Goal: Obtain resource: Download file/media

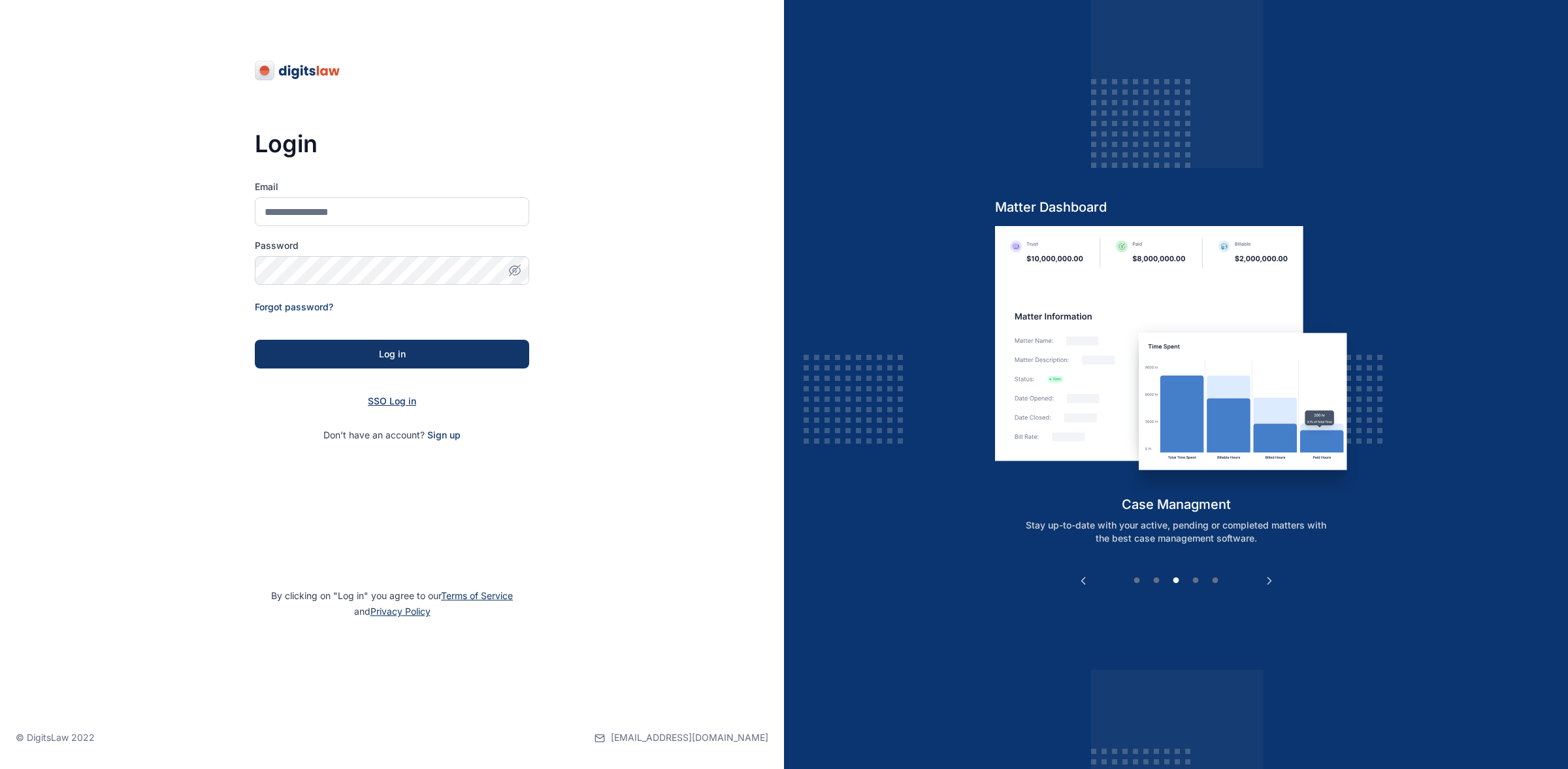
click at [393, 400] on span "SSO Log in" at bounding box center [392, 401] width 48 height 11
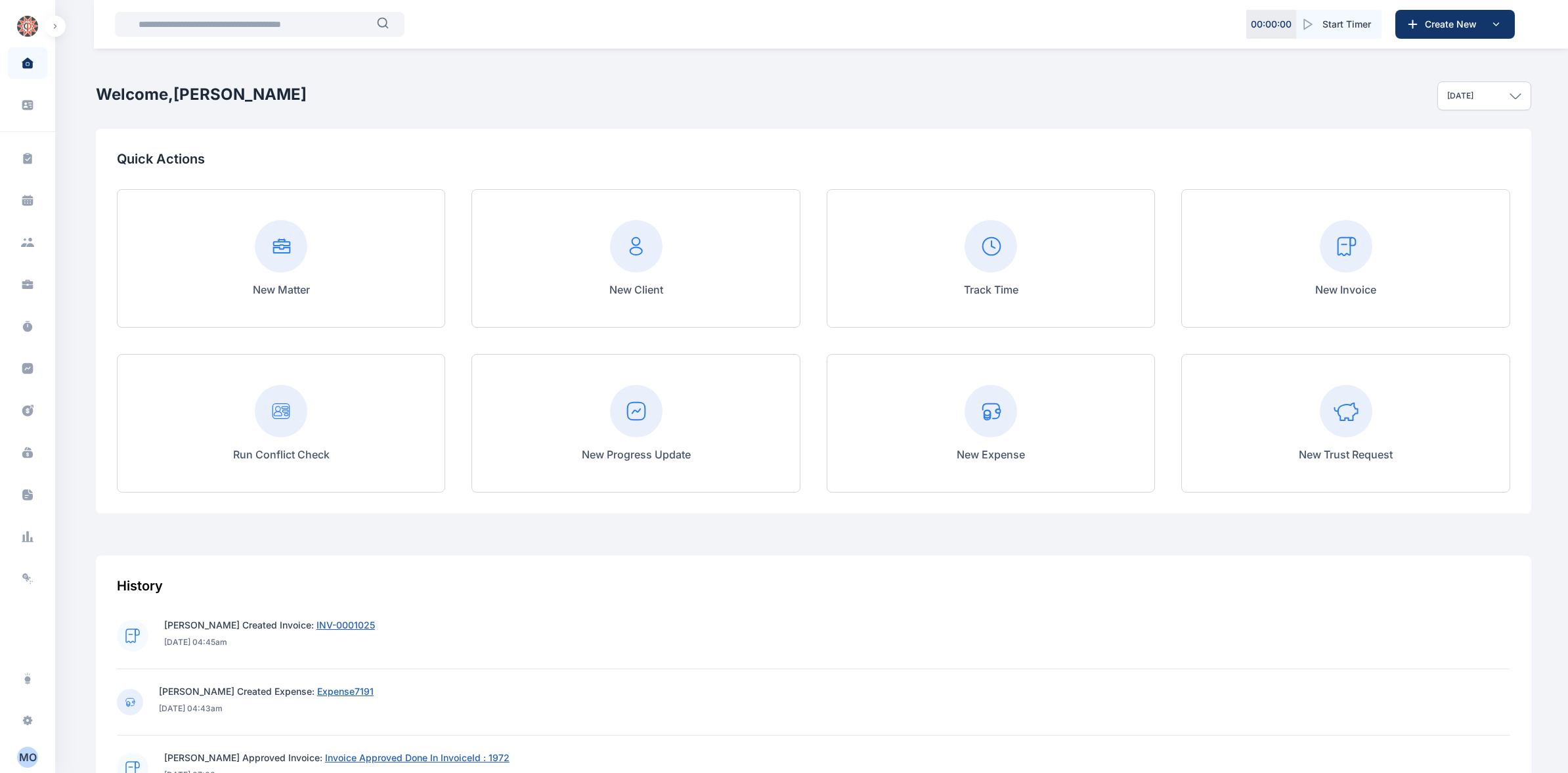
click at [983, 412] on rect at bounding box center [991, 411] width 52 height 52
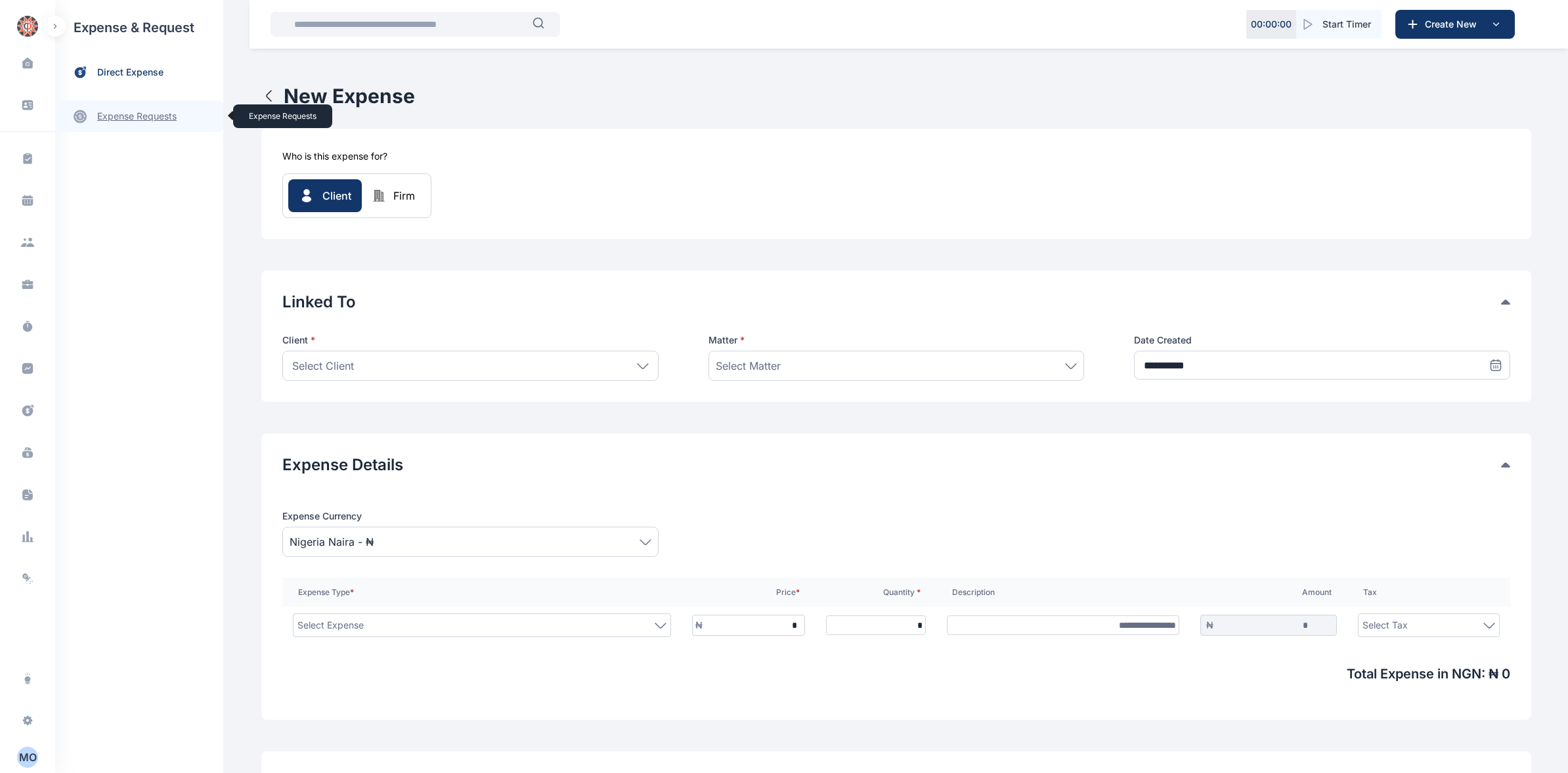
click at [154, 114] on link "expense requests expense requests" at bounding box center [140, 116] width 168 height 32
click at [168, 166] on span "Expense Request Expense Request" at bounding box center [157, 163] width 118 height 25
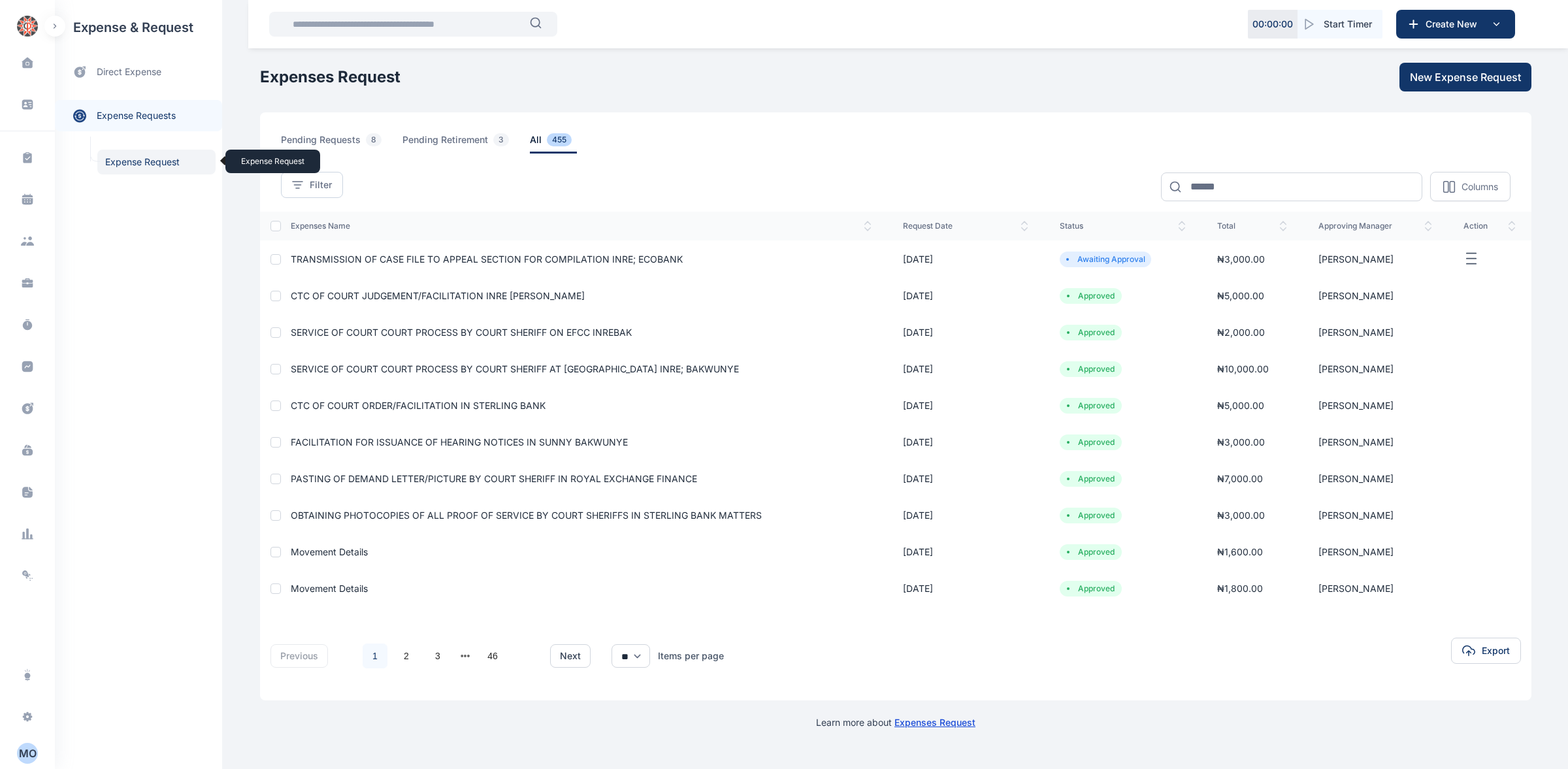
click at [182, 167] on span "Expense Request Expense Request" at bounding box center [156, 162] width 118 height 25
click at [330, 262] on span "TRANSMISSION OF CASE FILE TO APPEAL SECTION FOR COMPILATION INRE; ECOBANK" at bounding box center [487, 259] width 392 height 11
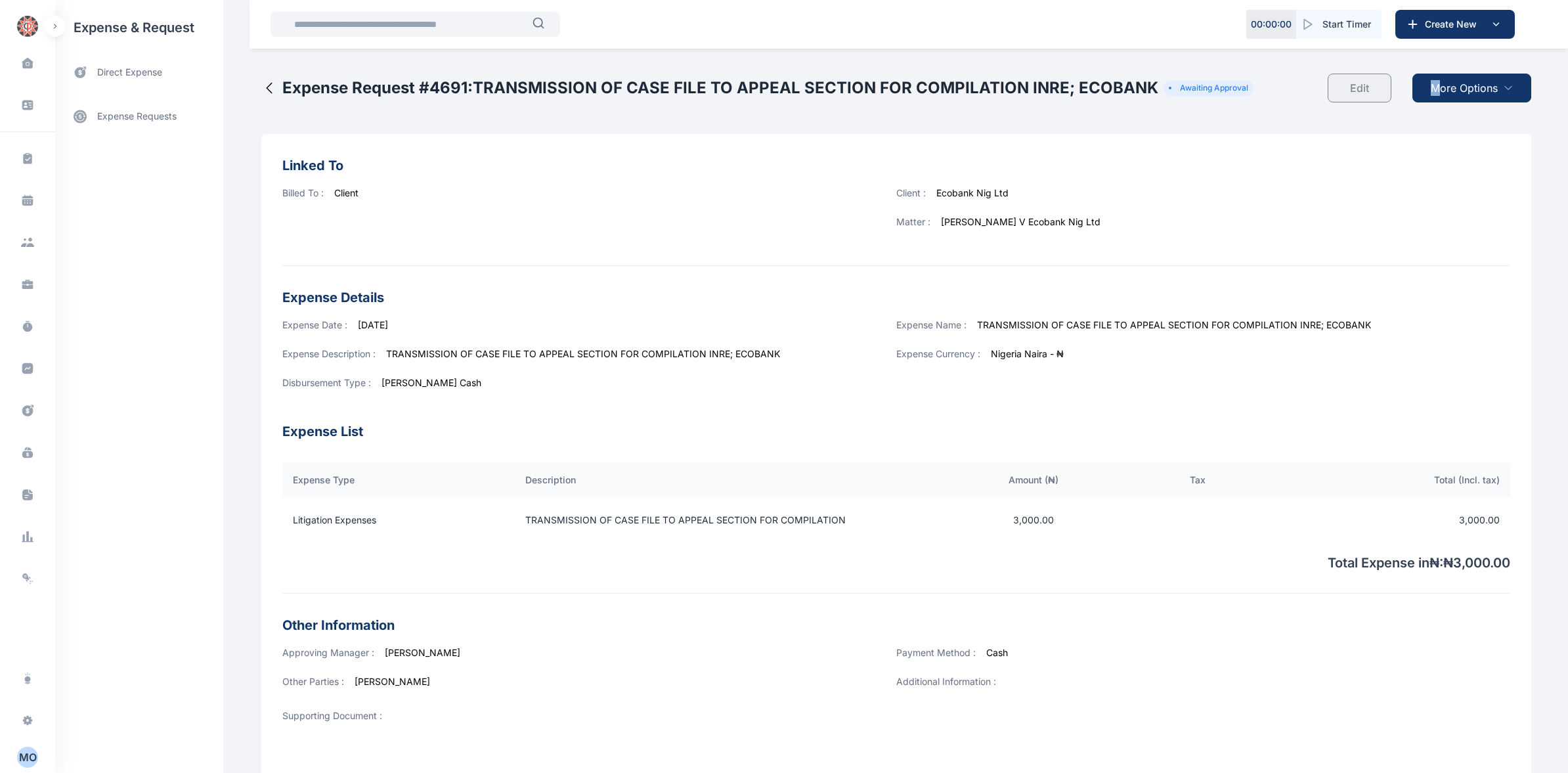
click at [1432, 85] on span "More Options" at bounding box center [1464, 87] width 67 height 16
click at [1463, 118] on span "Download PDF" at bounding box center [1469, 120] width 56 height 13
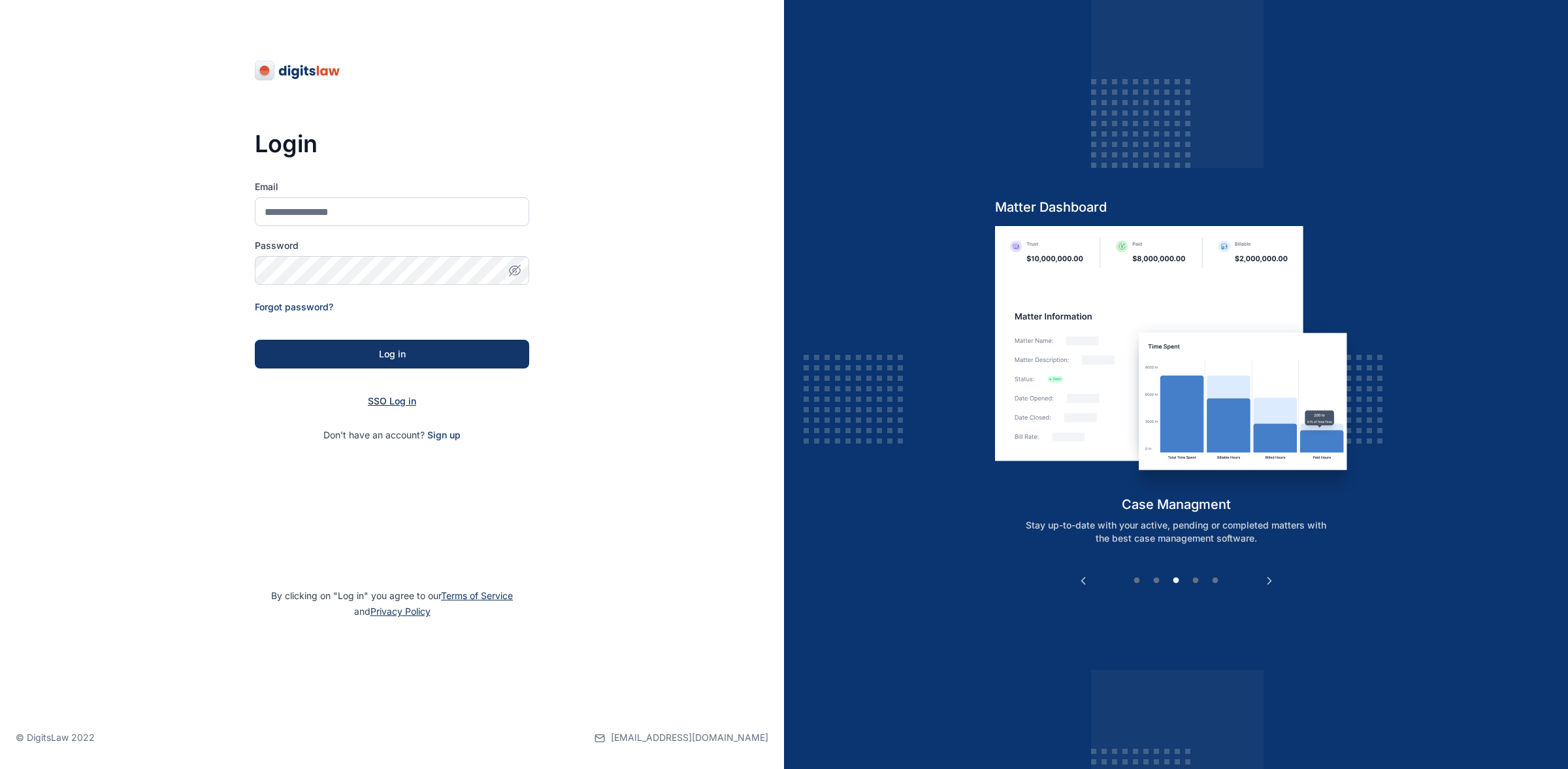
click at [398, 398] on span "SSO Log in" at bounding box center [392, 401] width 48 height 11
